Goal: Find specific page/section: Find specific page/section

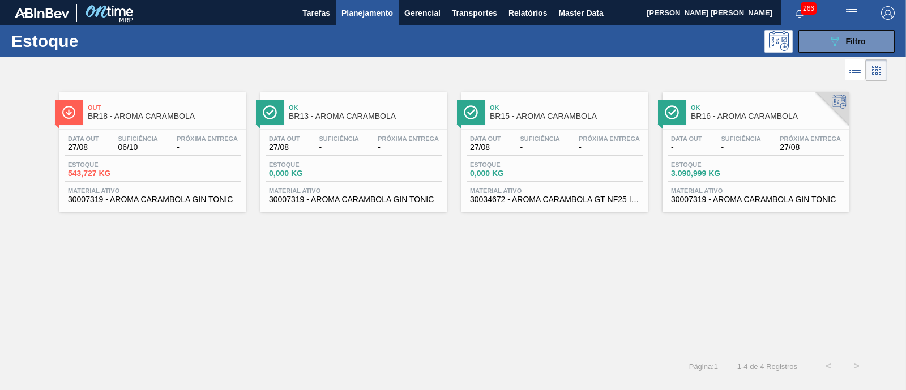
scroll to position [141, 0]
drag, startPoint x: 163, startPoint y: 164, endPoint x: 404, endPoint y: 264, distance: 262.0
click at [404, 264] on div "Out BR18 - AROMA CARAMBOLA Data out 27/08 Suficiência 06/10 Próxima Entrega - E…" at bounding box center [453, 218] width 906 height 268
click at [839, 36] on icon "089F7B8B-B2A5-4AFE-B5C0-19BA573D28AC" at bounding box center [835, 42] width 14 height 14
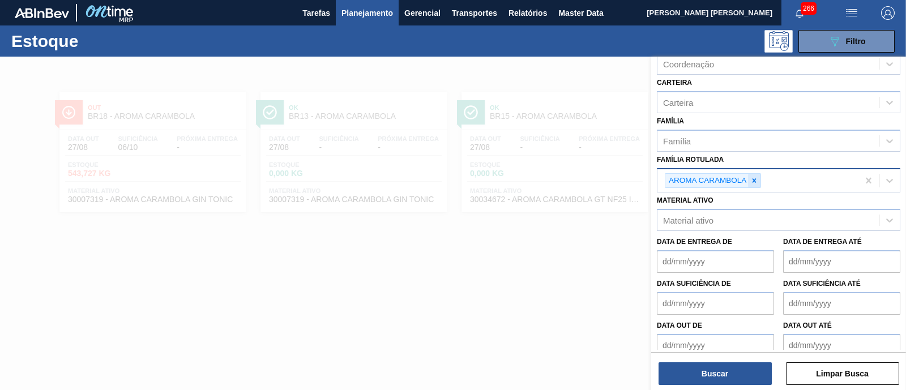
click at [755, 178] on icon at bounding box center [755, 180] width 4 height 4
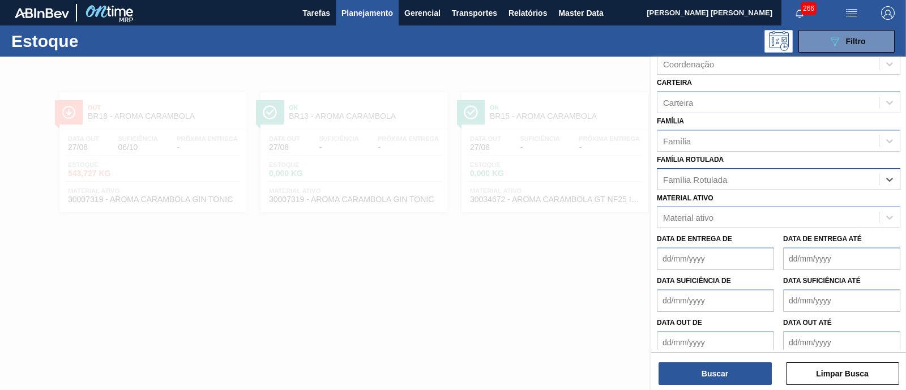
click at [758, 176] on div "Família Rotulada" at bounding box center [767, 179] width 221 height 16
type Rotulada "aroma de sen"
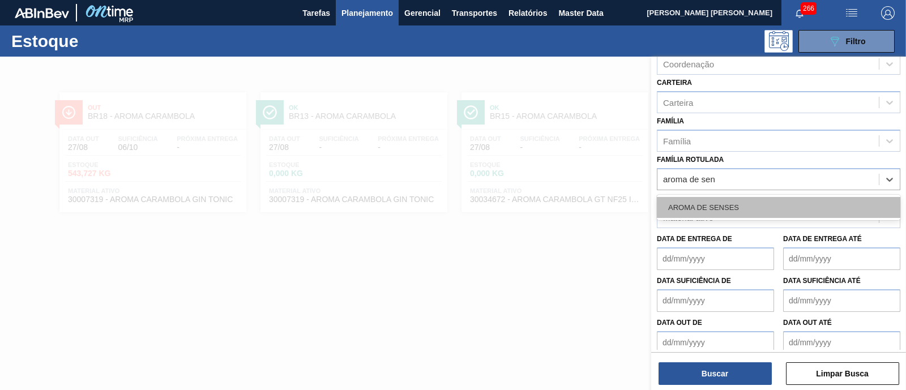
click at [753, 197] on div "AROMA DE SENSES" at bounding box center [779, 207] width 244 height 21
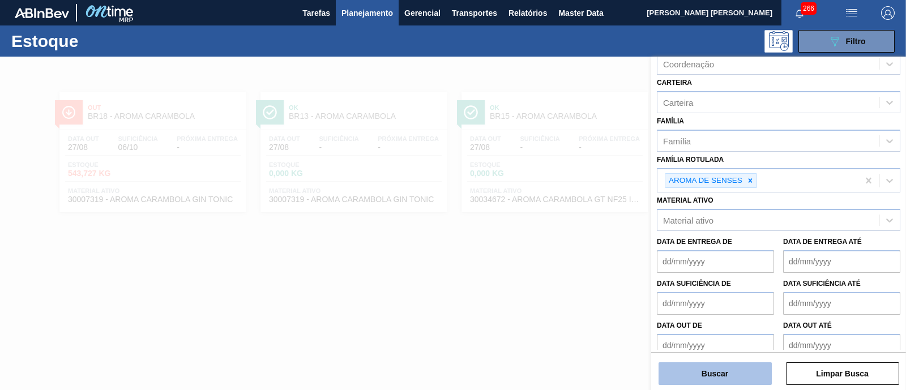
click at [723, 381] on button "Buscar" at bounding box center [715, 373] width 113 height 23
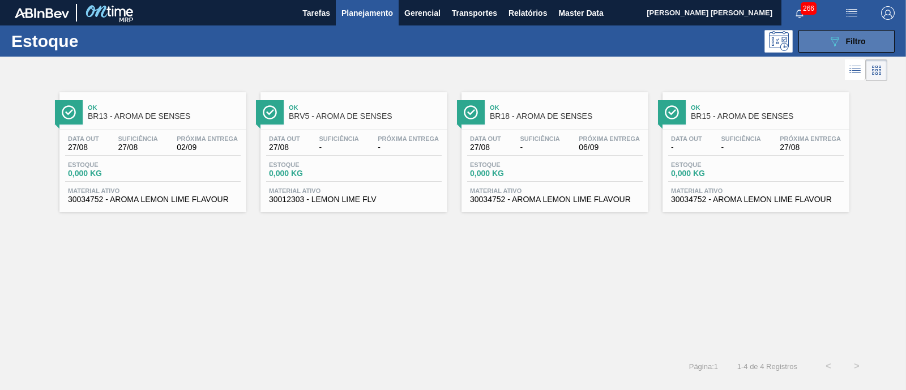
click at [859, 42] on span "Filtro" at bounding box center [856, 41] width 20 height 9
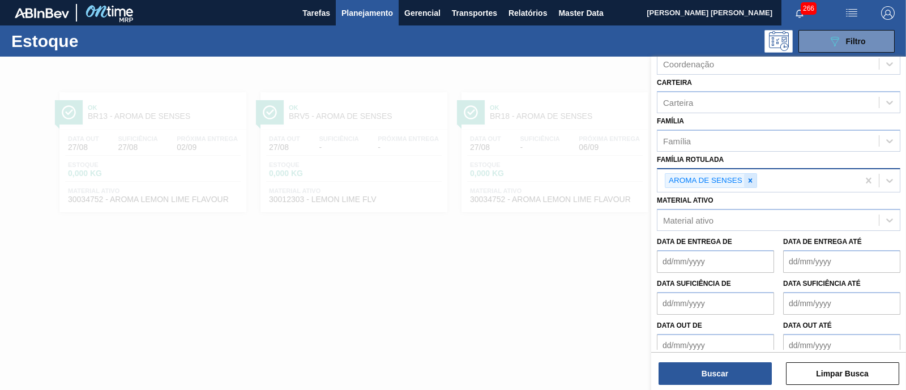
click at [749, 180] on icon at bounding box center [750, 181] width 8 height 8
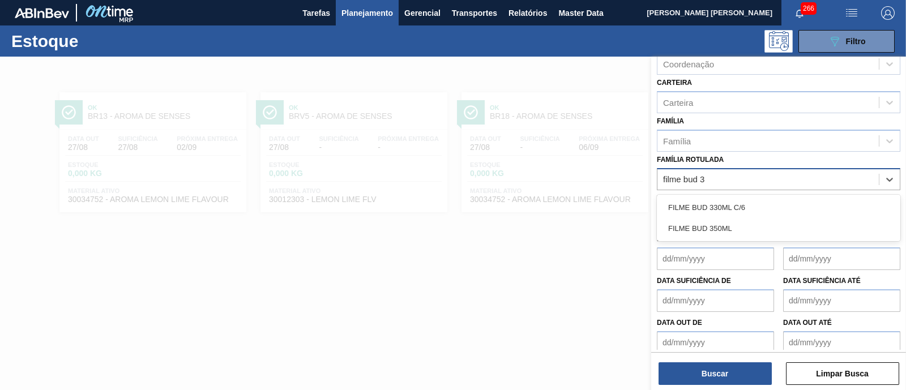
type Rotulada "filme bud 35"
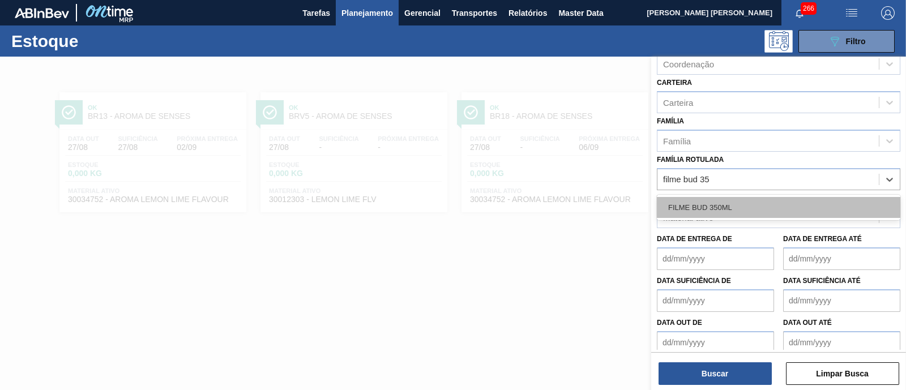
click at [742, 197] on div "FILME BUD 350ML" at bounding box center [779, 207] width 244 height 21
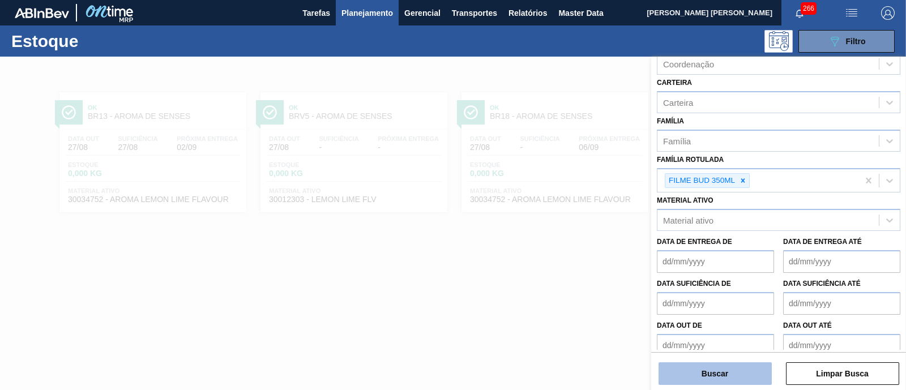
click at [720, 378] on button "Buscar" at bounding box center [715, 373] width 113 height 23
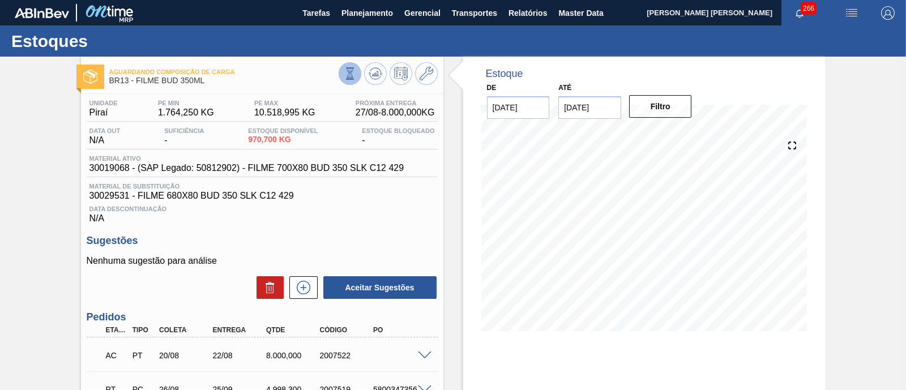
click at [347, 70] on icon at bounding box center [350, 73] width 12 height 12
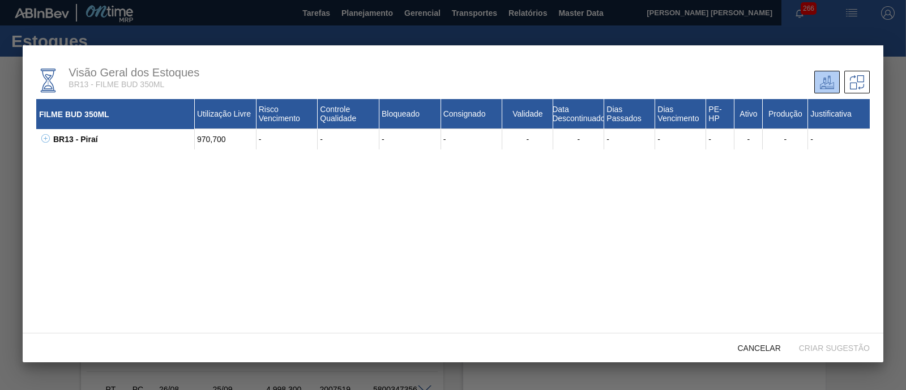
click at [45, 138] on icon at bounding box center [45, 138] width 8 height 8
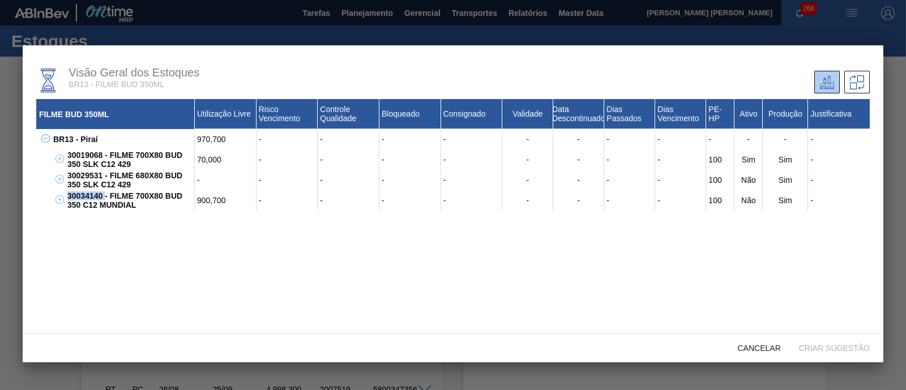
drag, startPoint x: 66, startPoint y: 197, endPoint x: 105, endPoint y: 200, distance: 39.2
click at [105, 200] on div "30034140 - FILME 700X80 BUD 350 C12 MUNDIAL" at bounding box center [130, 200] width 130 height 20
copy div "30034140"
